Goal: Task Accomplishment & Management: Manage account settings

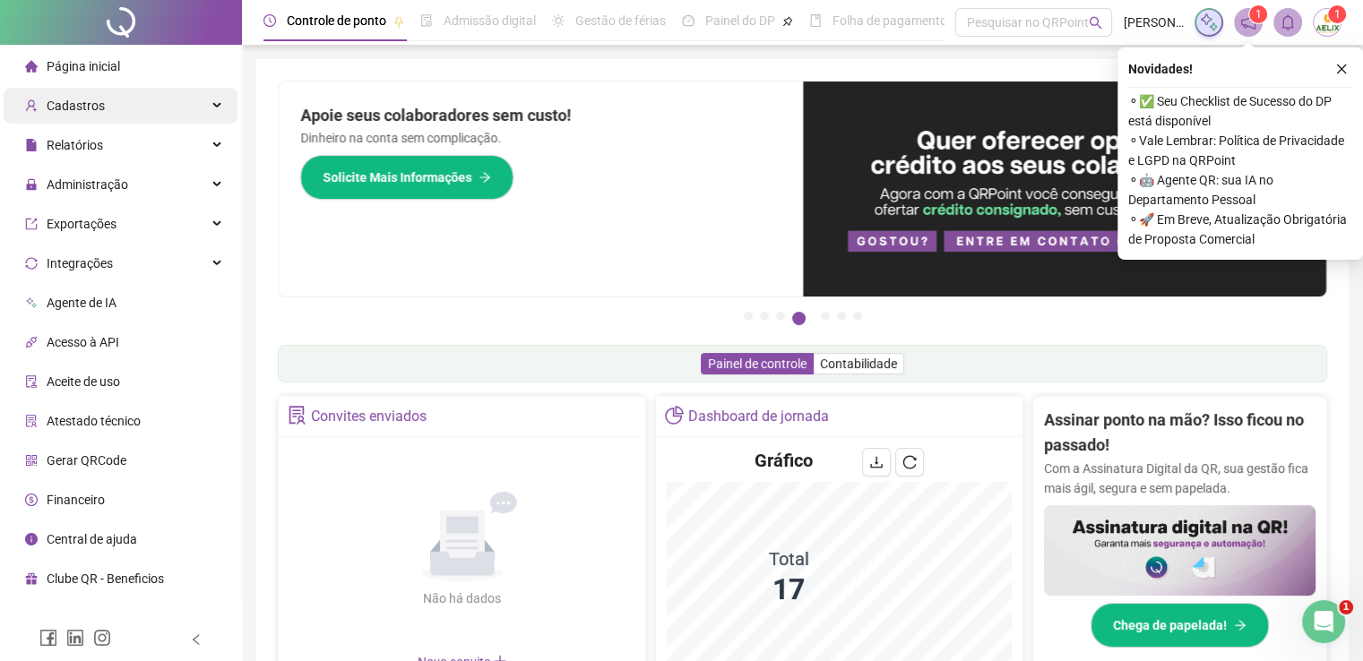
click at [147, 99] on div "Cadastros" at bounding box center [121, 106] width 234 height 36
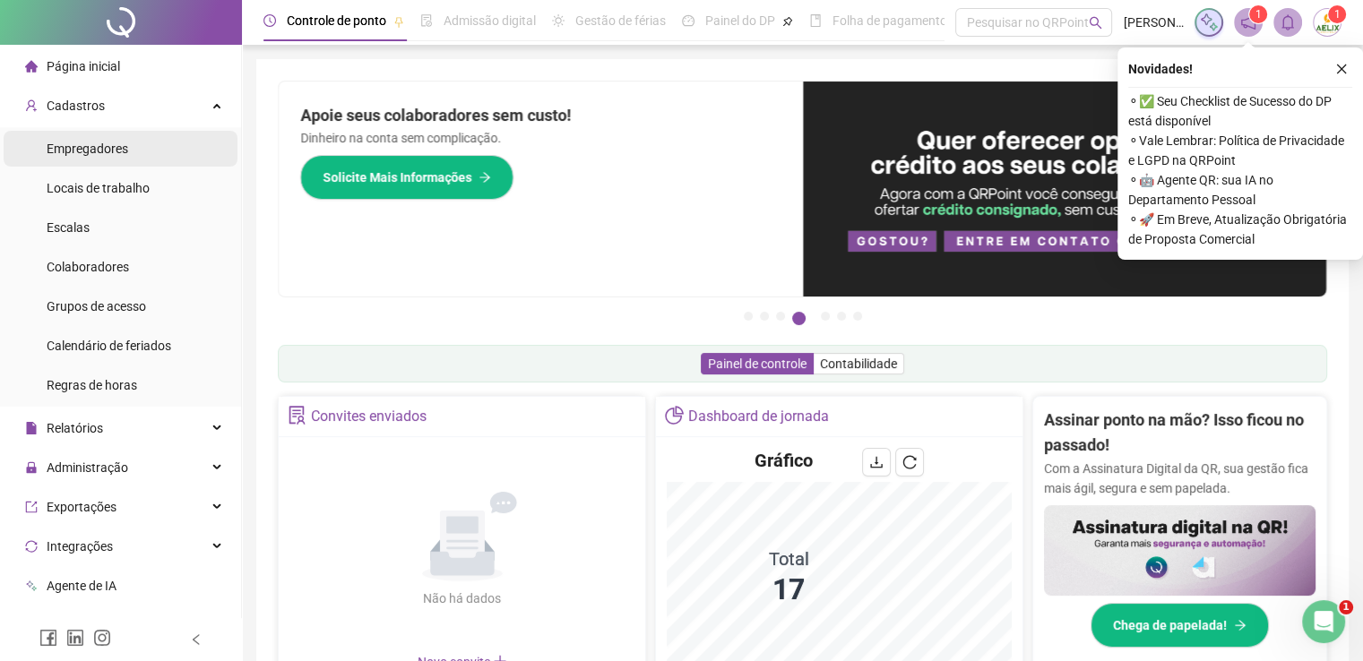
click at [129, 153] on li "Empregadores" at bounding box center [121, 149] width 234 height 36
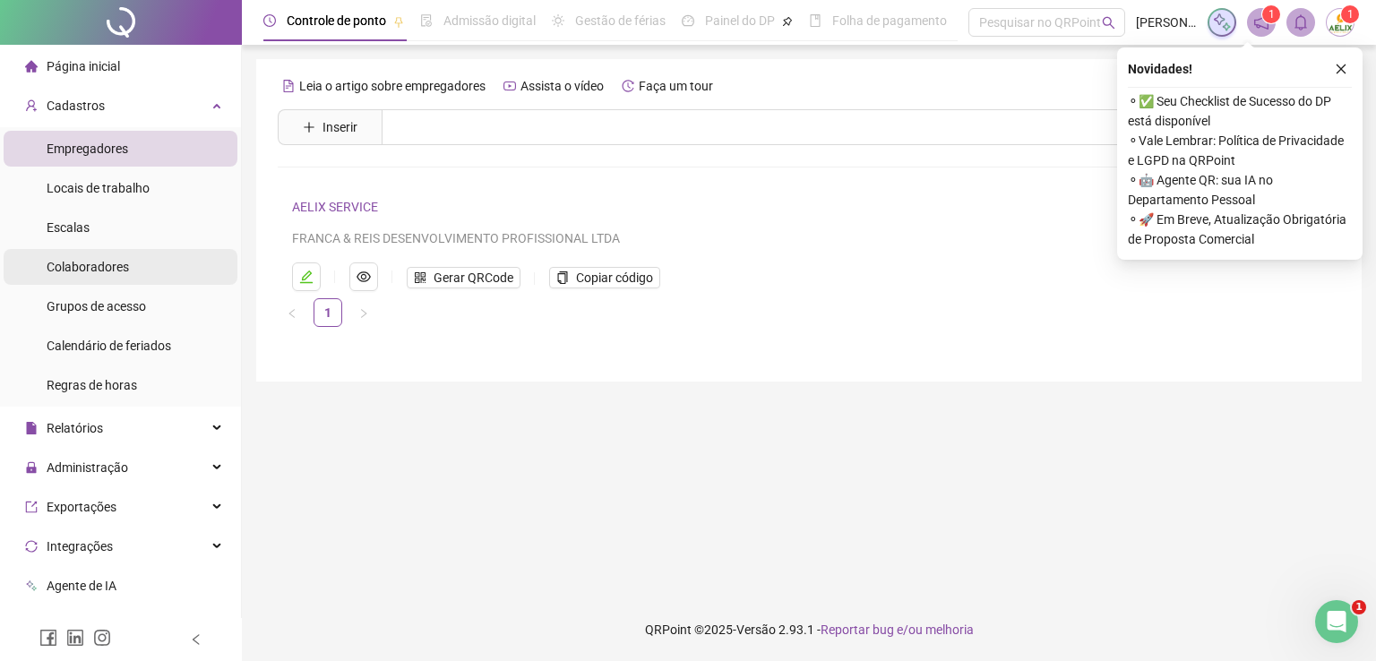
click at [135, 263] on li "Colaboradores" at bounding box center [121, 267] width 234 height 36
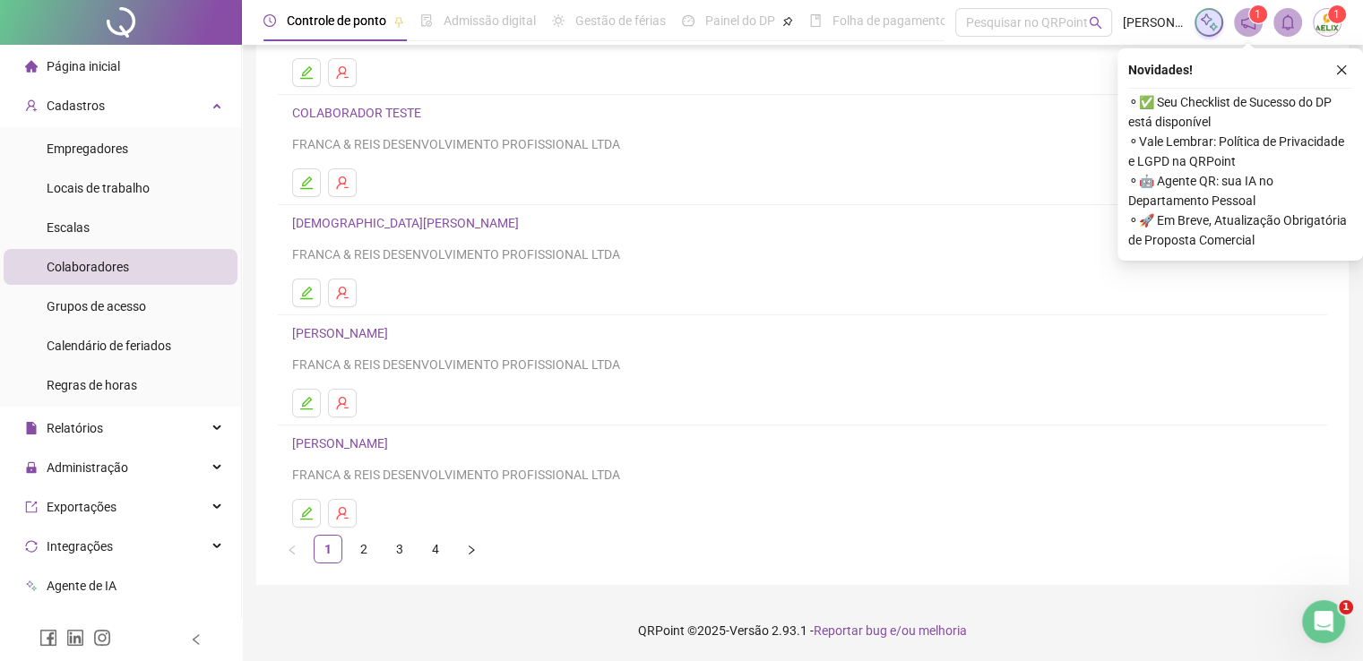
scroll to position [204, 0]
click at [363, 553] on link "2" at bounding box center [363, 549] width 27 height 27
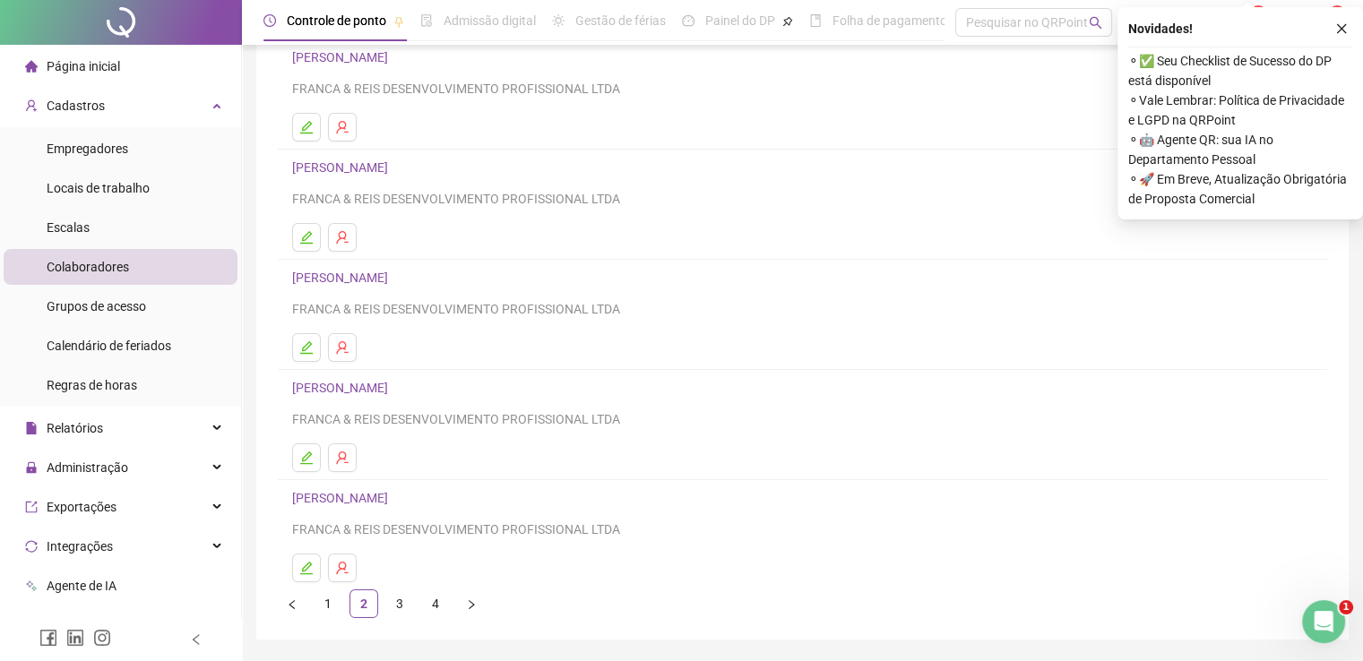
scroll to position [179, 0]
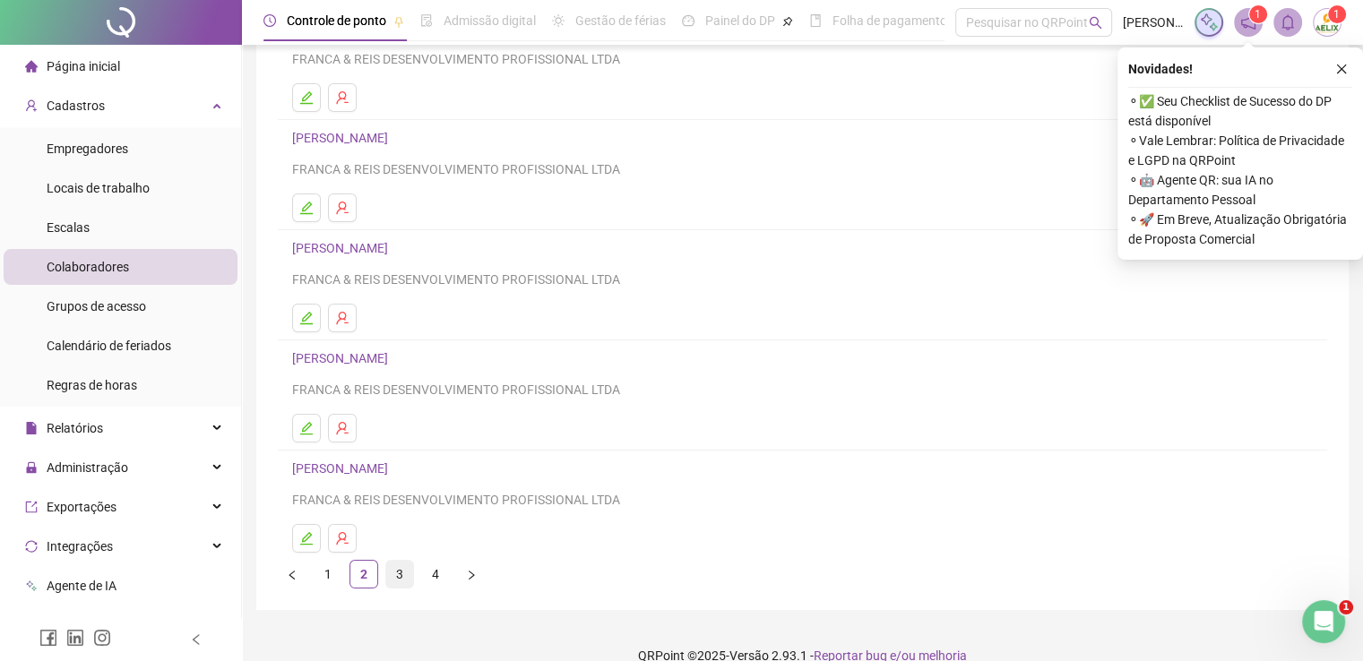
click at [393, 573] on link "3" at bounding box center [399, 574] width 27 height 27
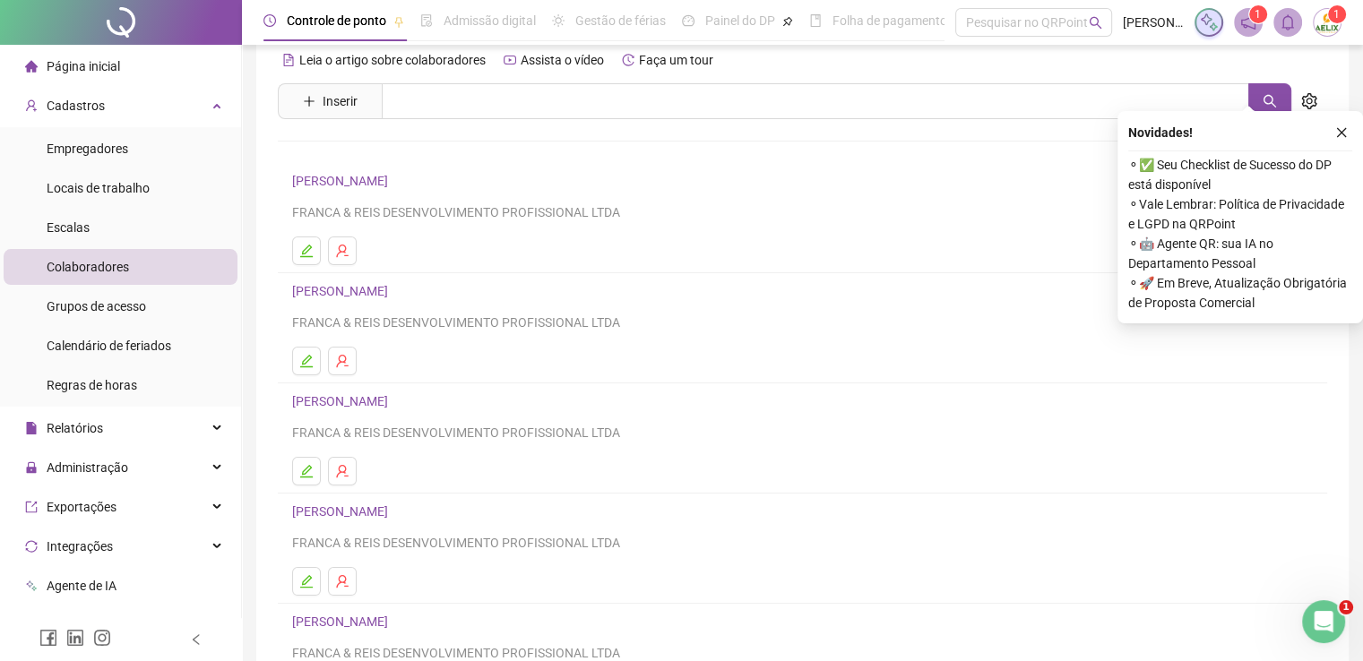
scroll to position [25, 0]
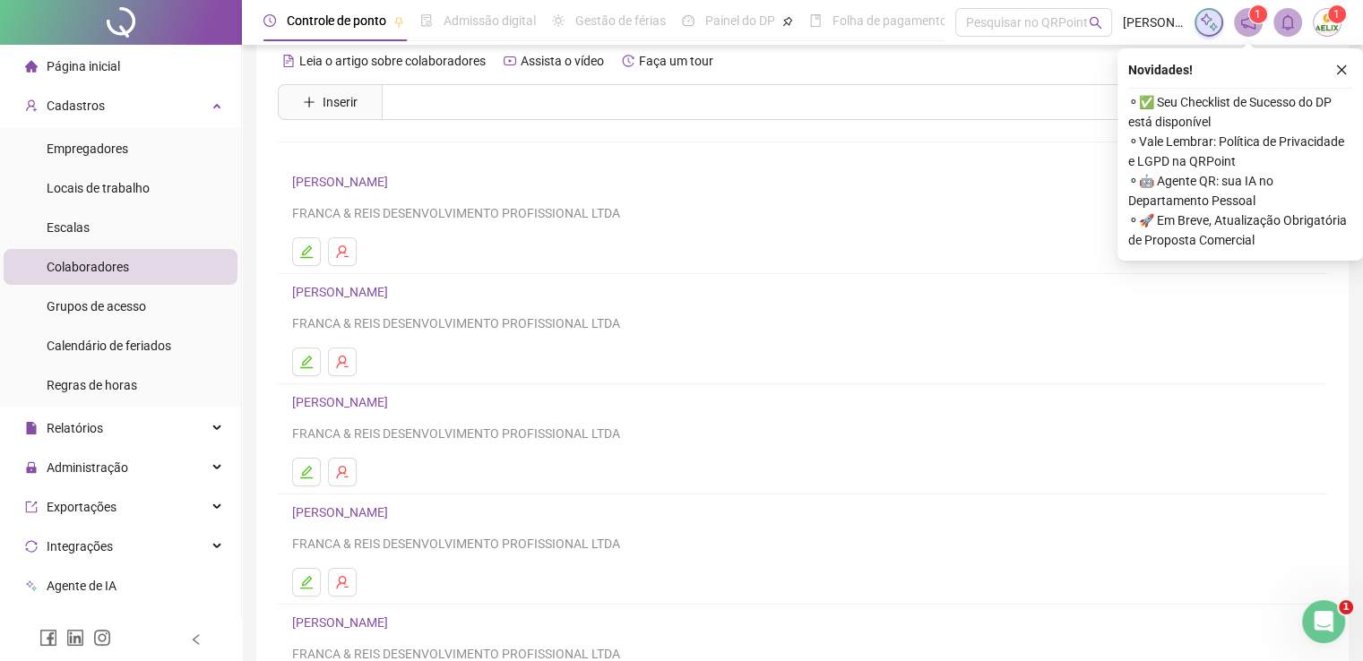
click at [393, 291] on link "[PERSON_NAME]" at bounding box center [342, 292] width 101 height 14
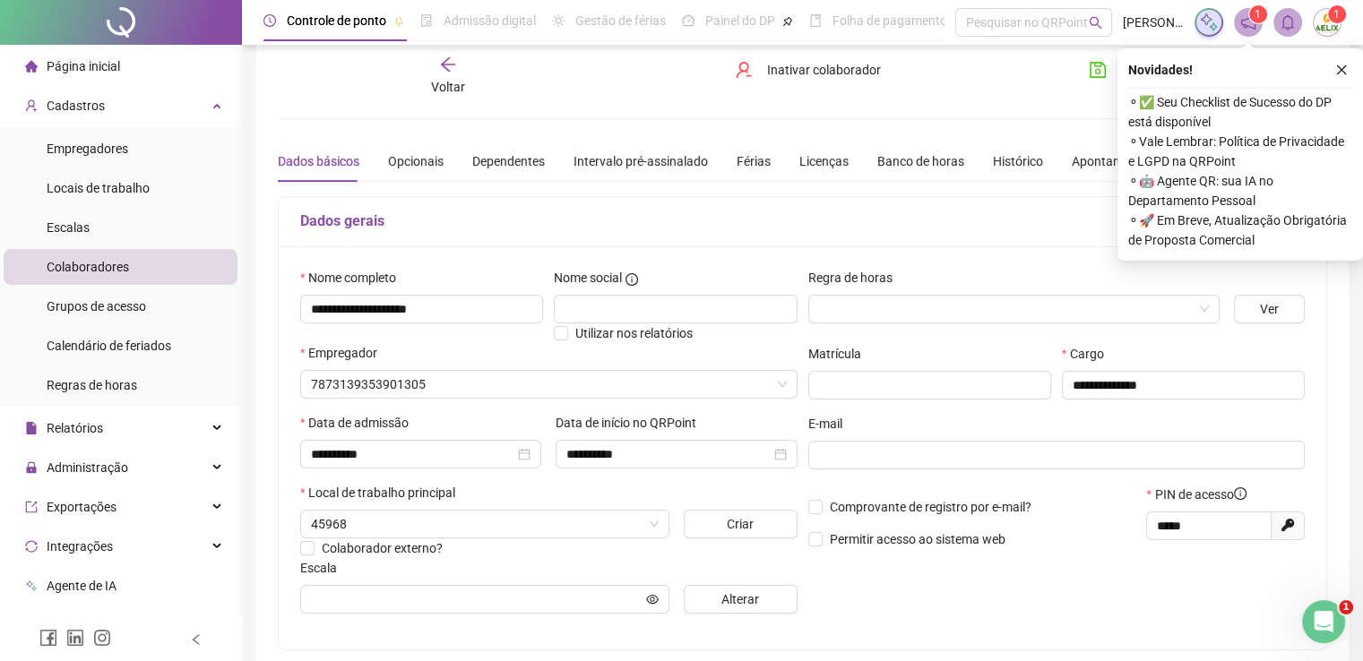
type input "**********"
click at [94, 65] on span "Página inicial" at bounding box center [83, 66] width 73 height 14
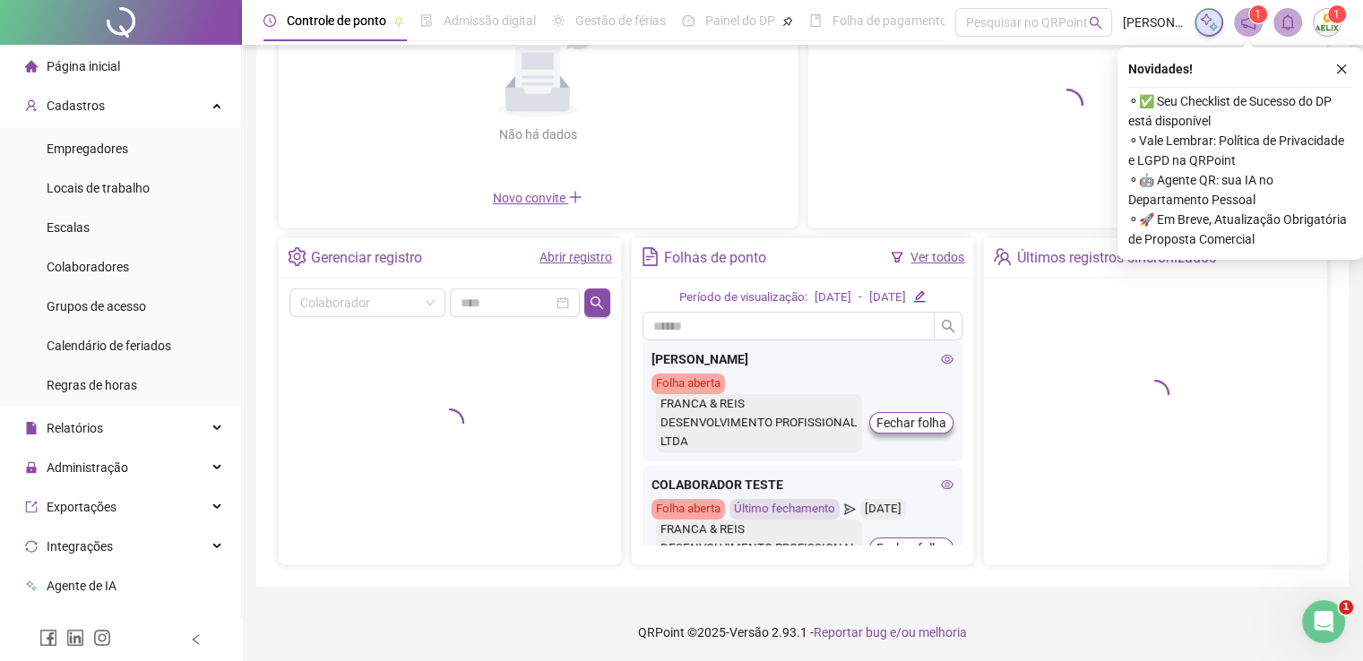
scroll to position [201, 0]
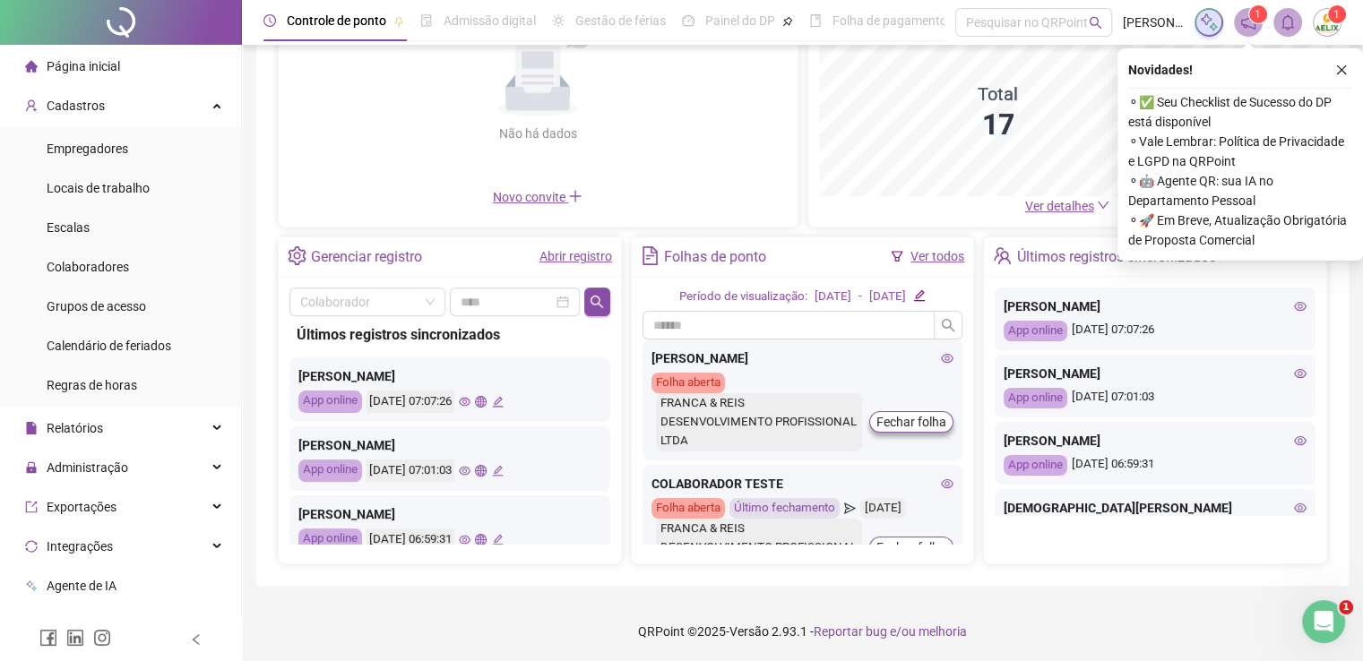
click at [942, 356] on icon "eye" at bounding box center [948, 358] width 13 height 9
click at [933, 340] on input "text" at bounding box center [788, 325] width 293 height 29
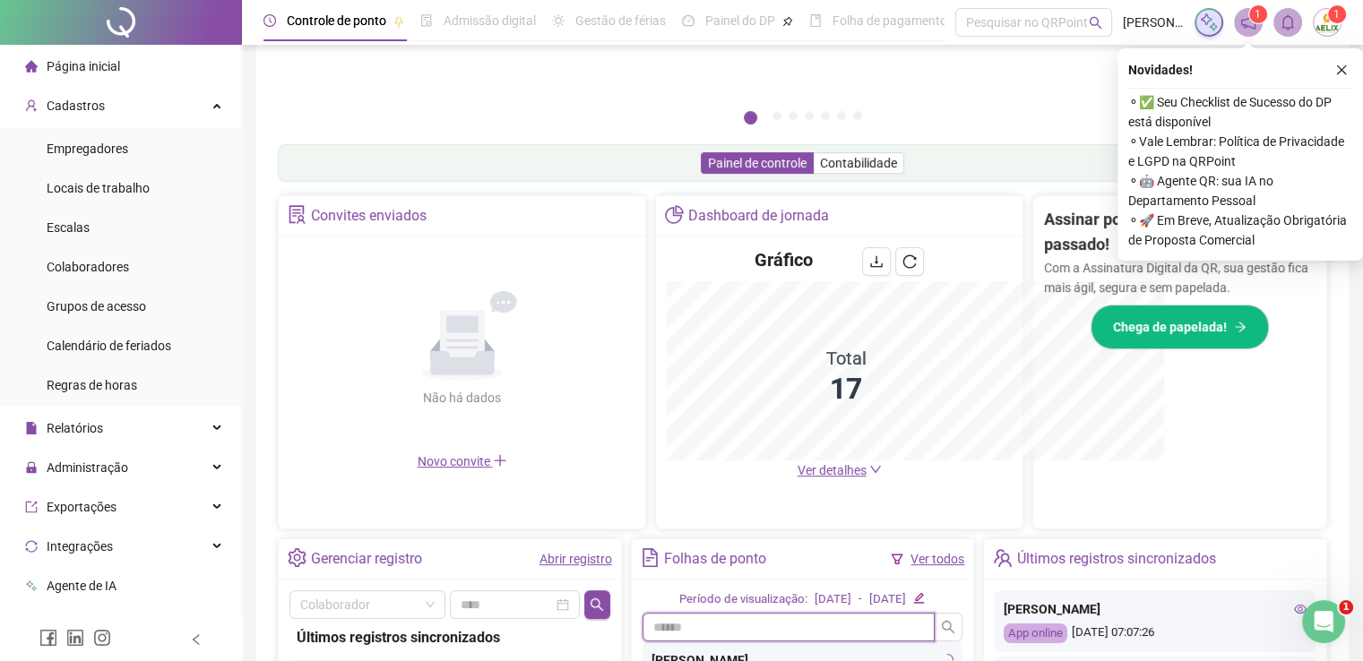
scroll to position [466, 0]
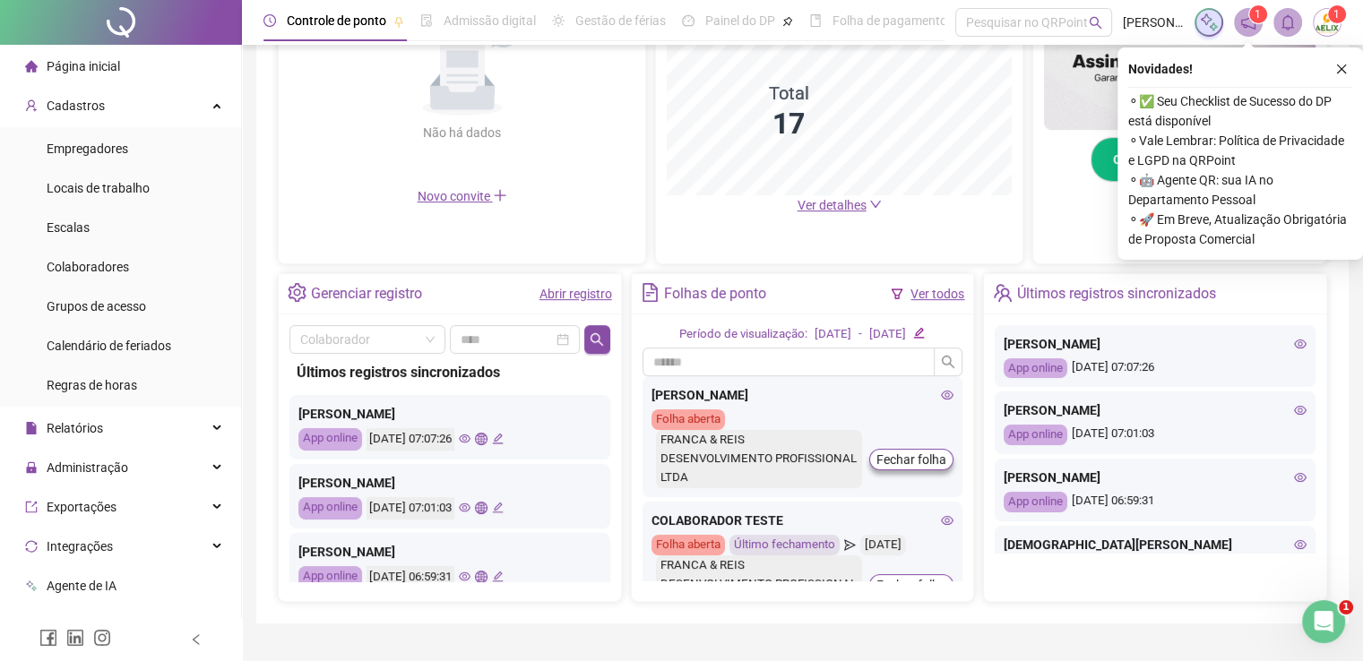
click at [1340, 63] on icon "close" at bounding box center [1341, 69] width 13 height 13
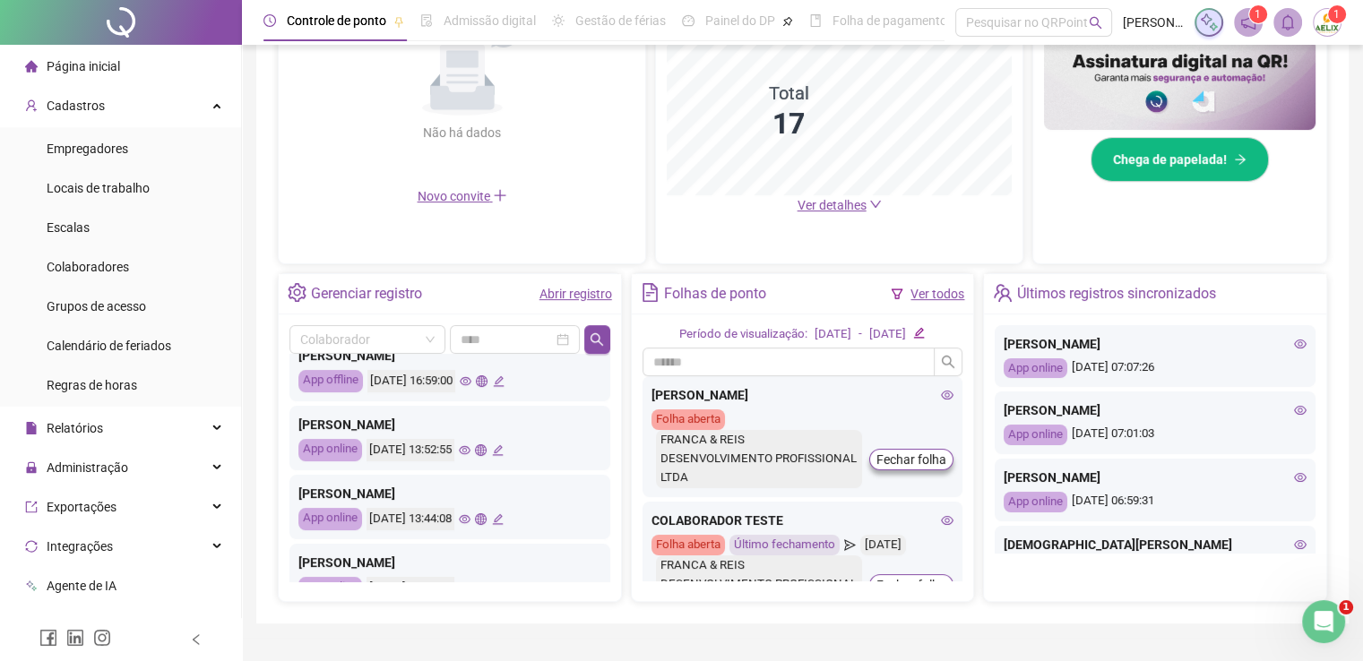
scroll to position [717, 0]
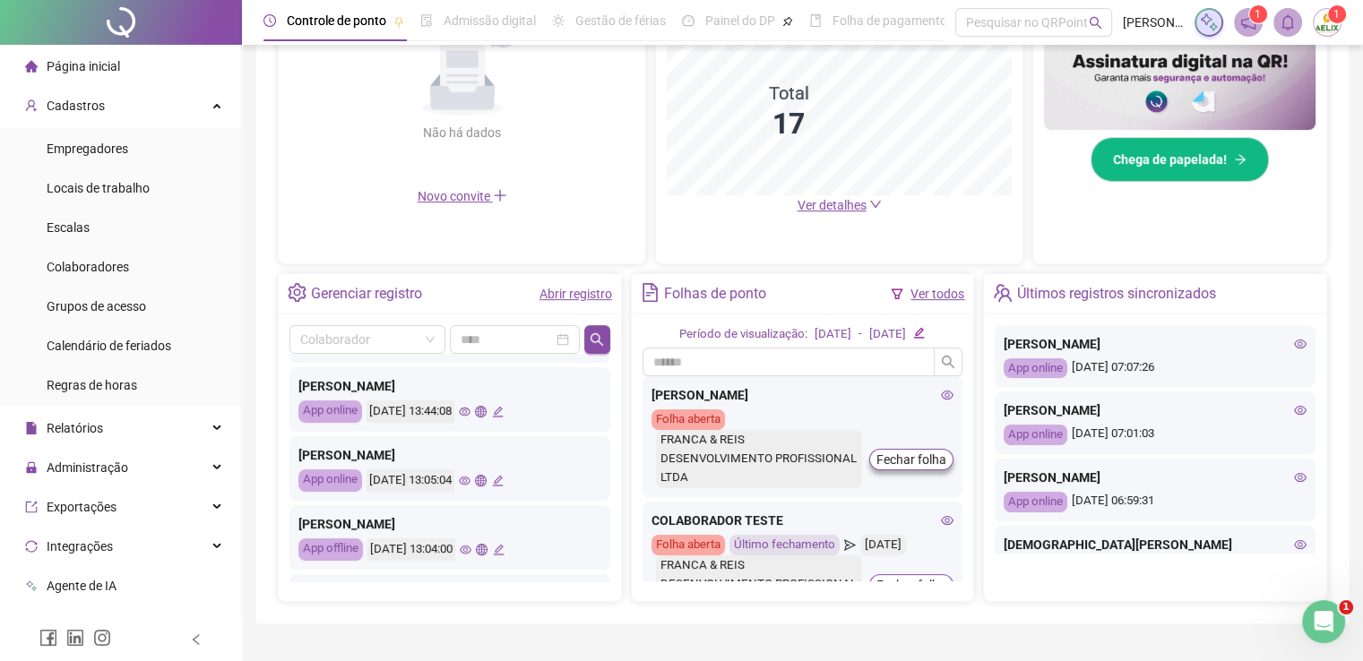
click at [87, 59] on span "Página inicial" at bounding box center [83, 66] width 73 height 14
click at [487, 409] on icon "global" at bounding box center [481, 412] width 12 height 12
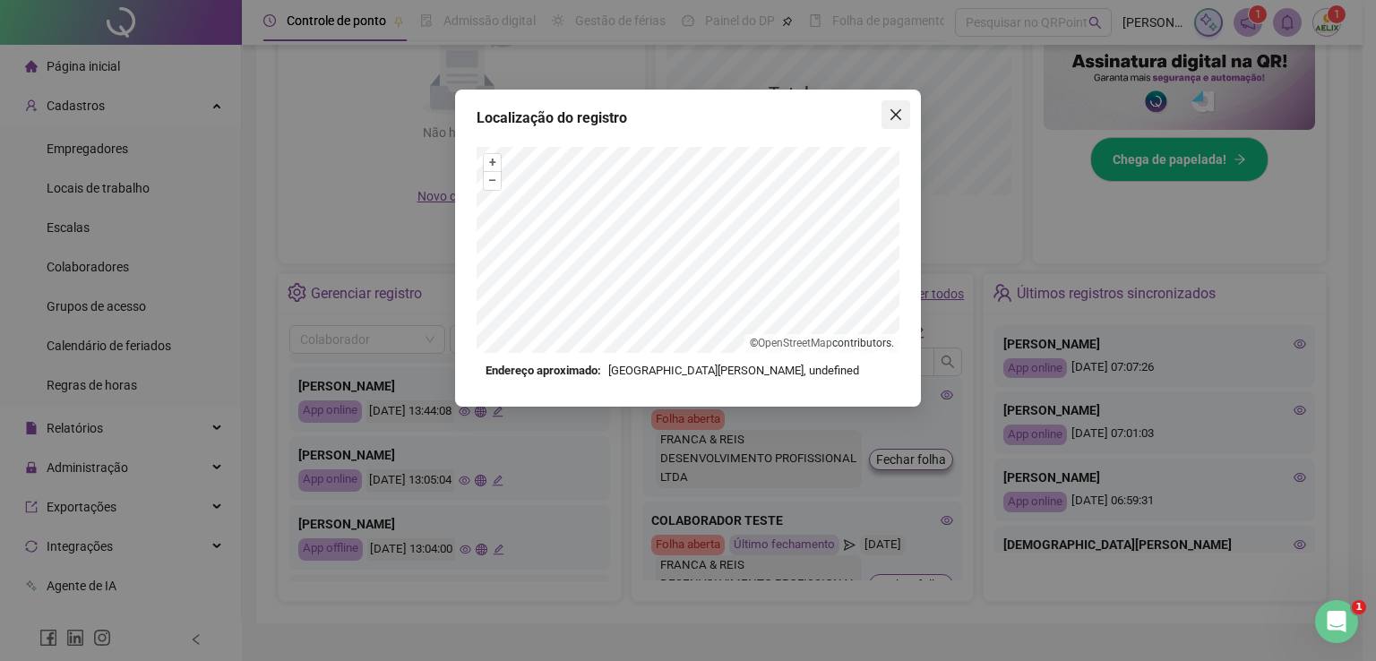
click at [903, 116] on span "Close" at bounding box center [896, 115] width 29 height 14
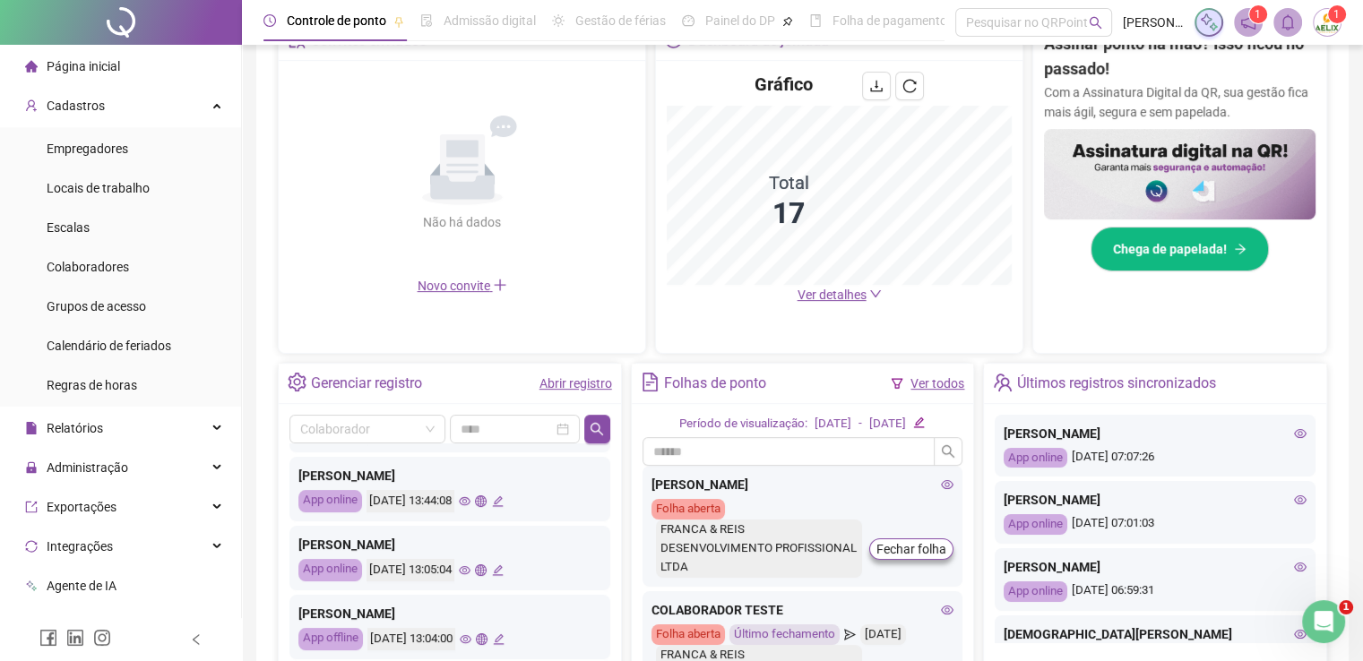
click at [470, 498] on icon "eye" at bounding box center [465, 501] width 12 height 9
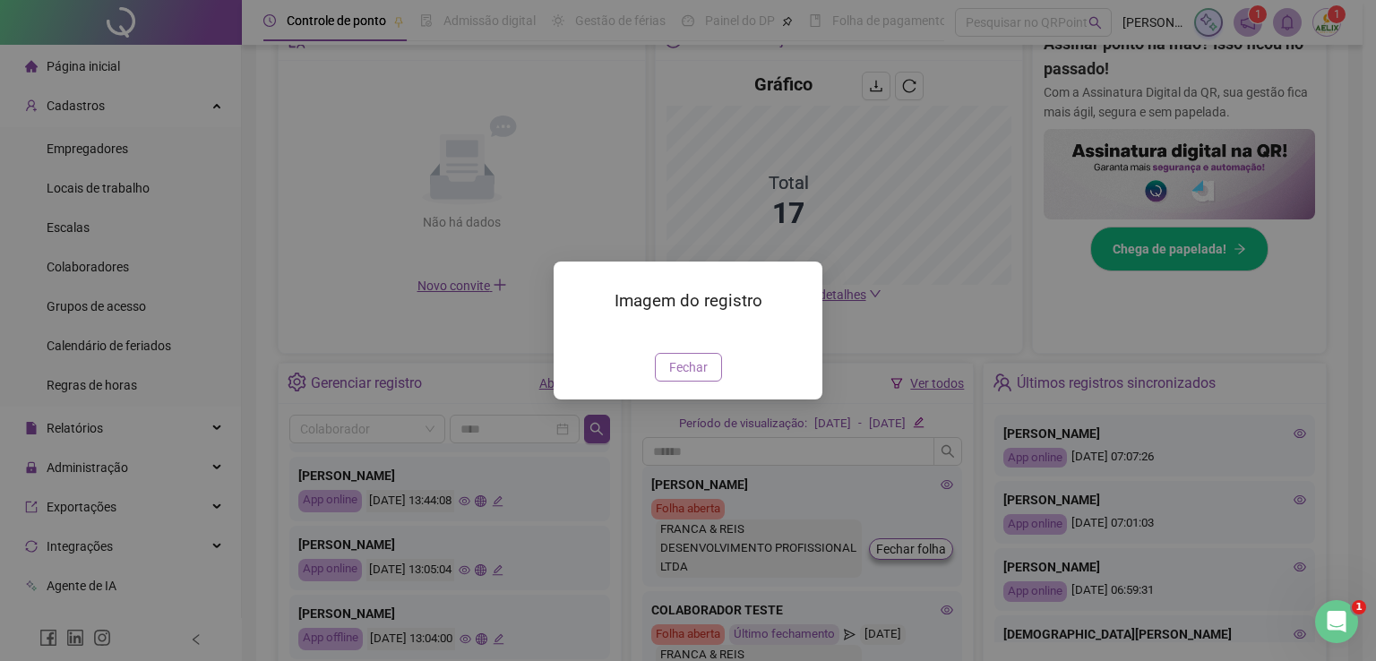
click at [686, 377] on span "Fechar" at bounding box center [688, 368] width 39 height 20
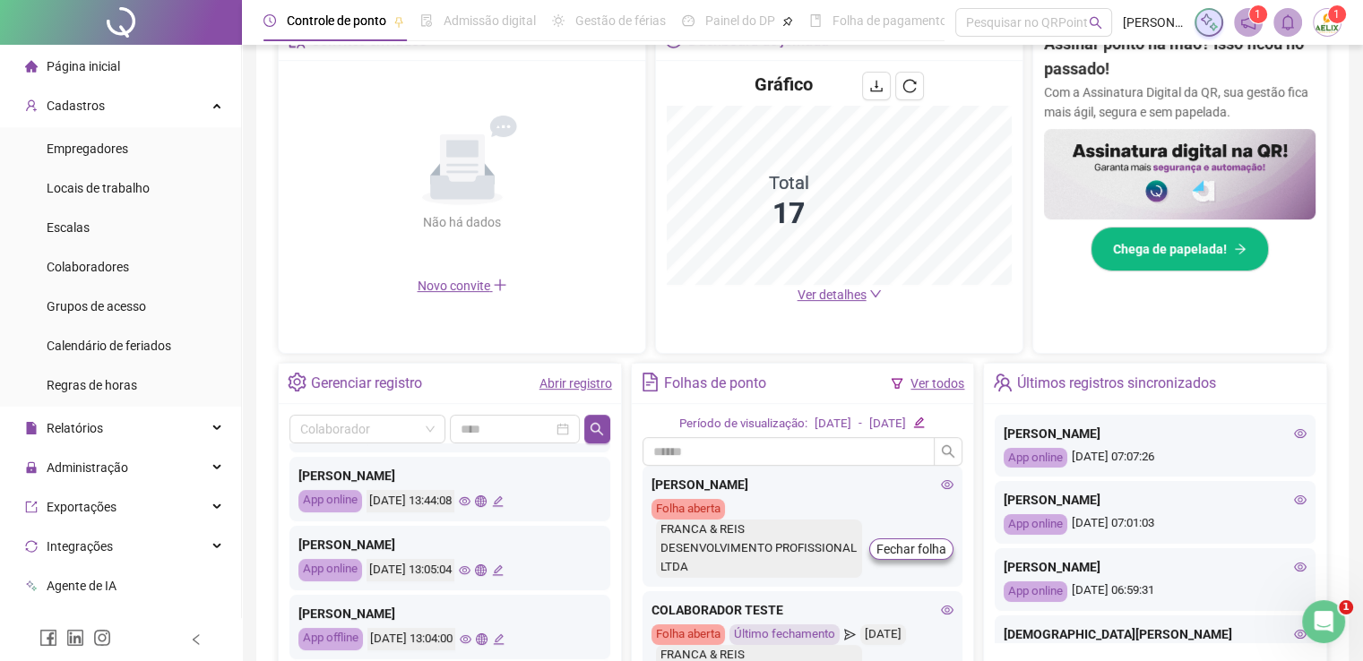
click at [470, 571] on icon "eye" at bounding box center [465, 571] width 12 height 12
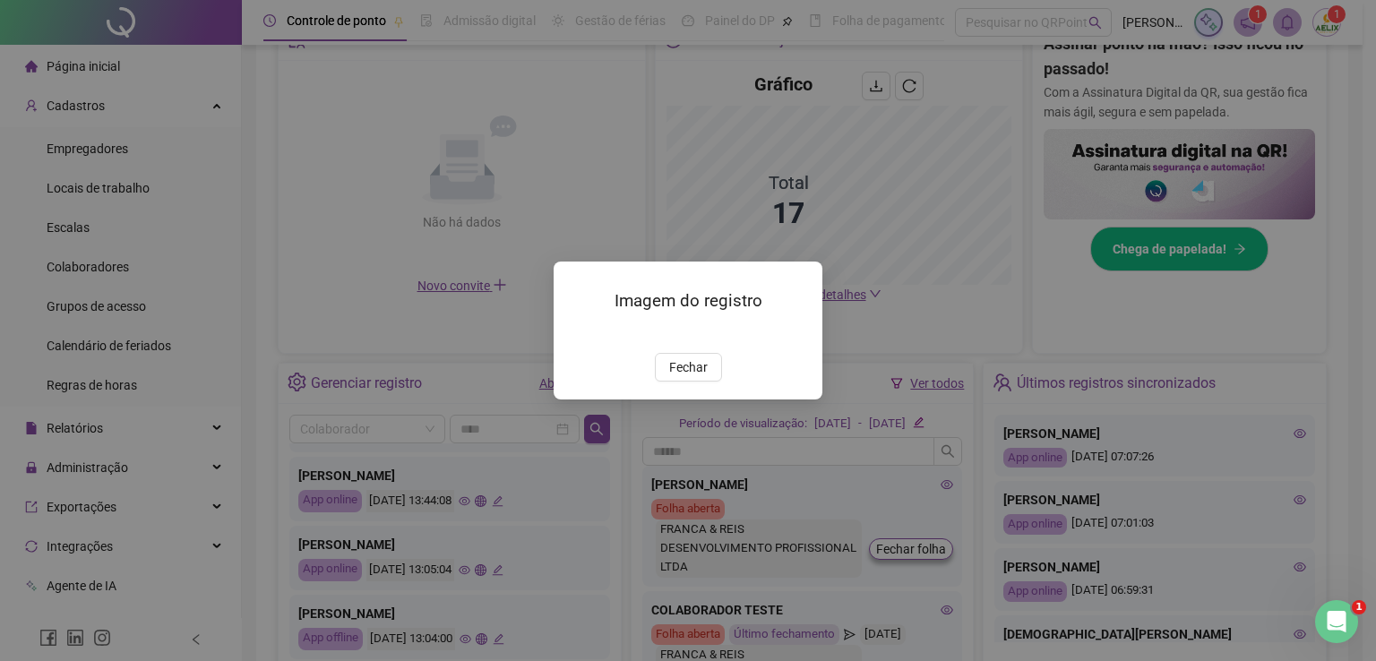
click at [679, 377] on span "Fechar" at bounding box center [688, 368] width 39 height 20
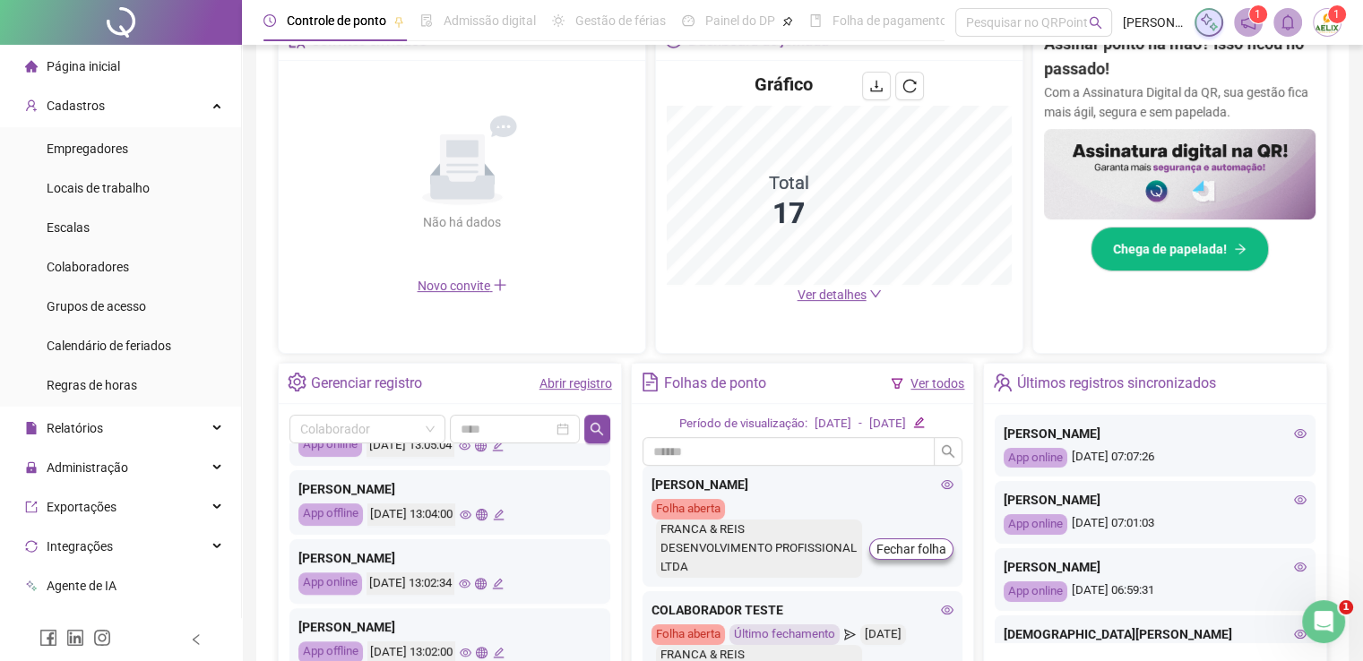
scroll to position [842, 0]
